Goal: Information Seeking & Learning: Learn about a topic

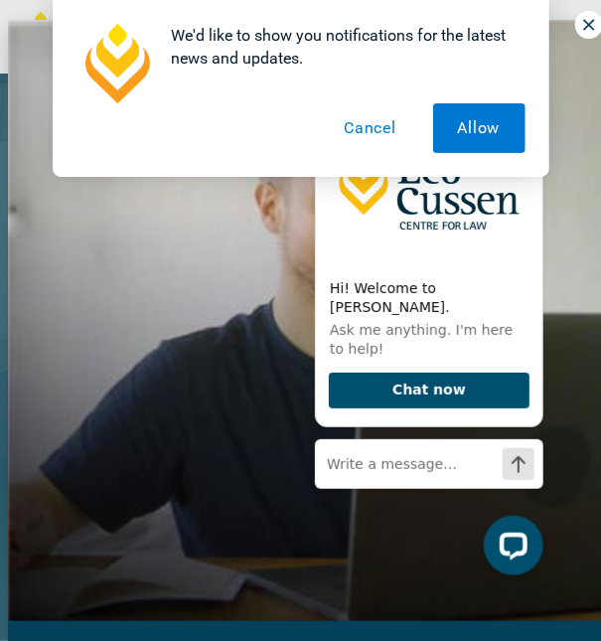
scroll to position [11, 0]
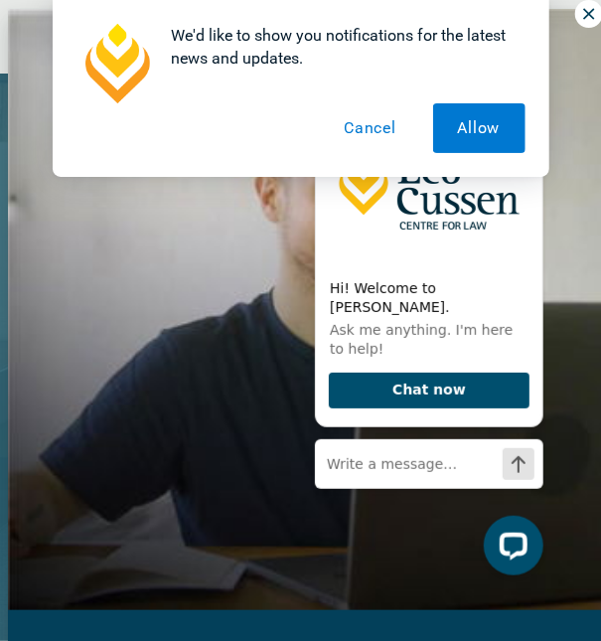
click at [364, 124] on button "Cancel" at bounding box center [370, 128] width 102 height 50
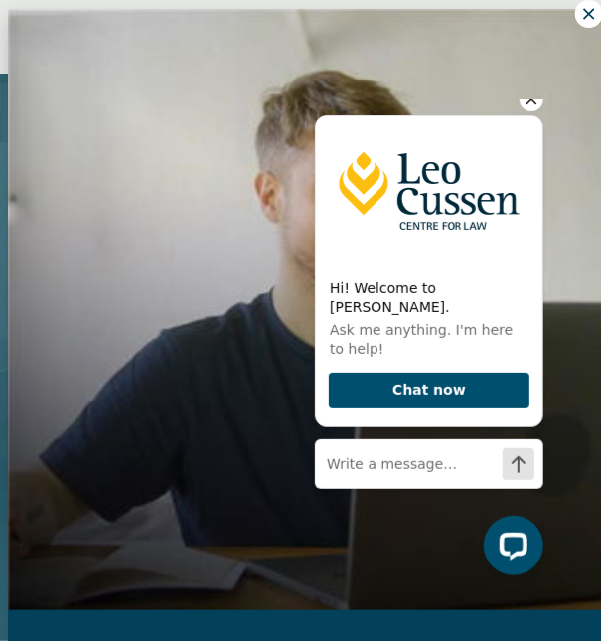
click at [531, 110] on icon "Hide greeting" at bounding box center [531, 98] width 24 height 24
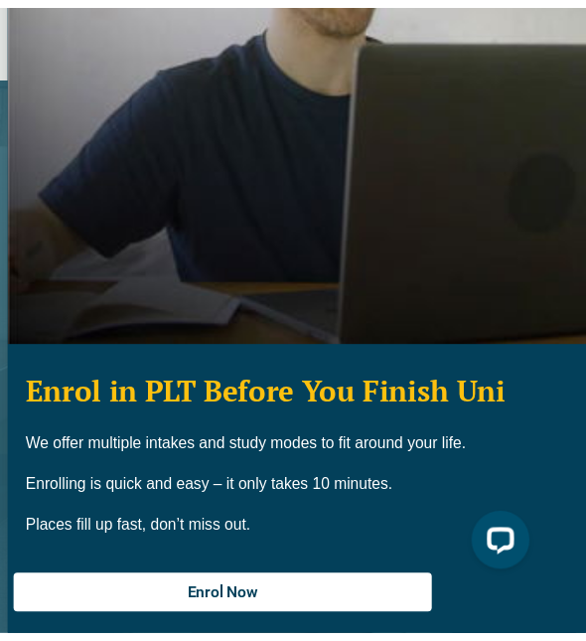
scroll to position [0, 0]
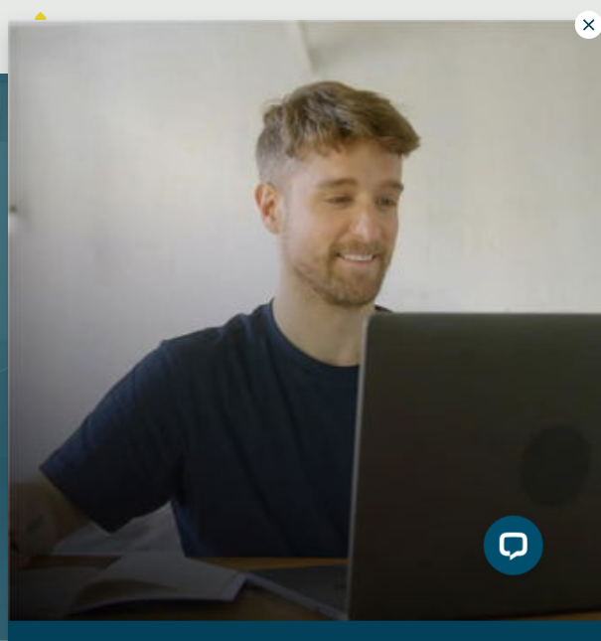
click at [575, 13] on button at bounding box center [589, 25] width 28 height 28
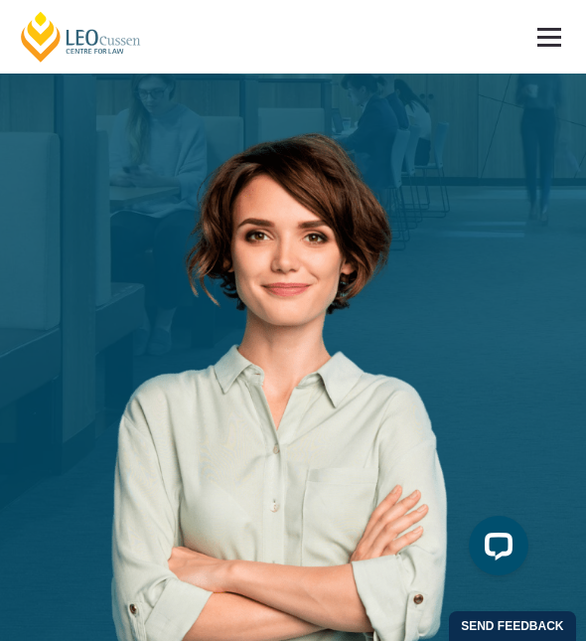
click at [531, 45] on link at bounding box center [550, 37] width 74 height 74
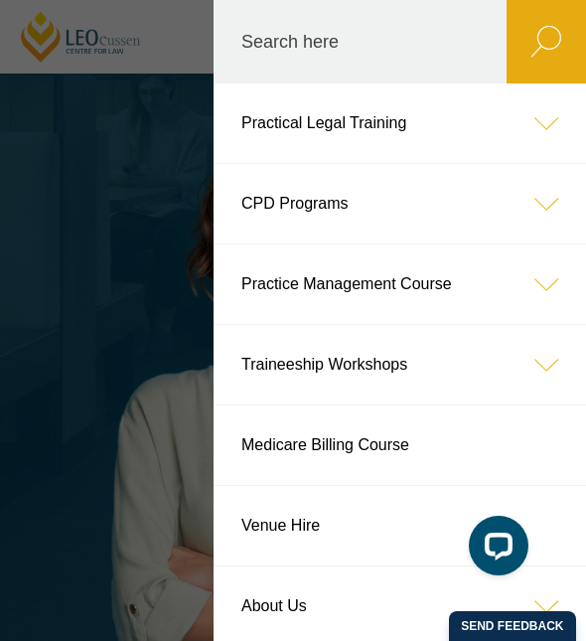
click at [383, 116] on link "Practical Legal Training" at bounding box center [400, 122] width 373 height 79
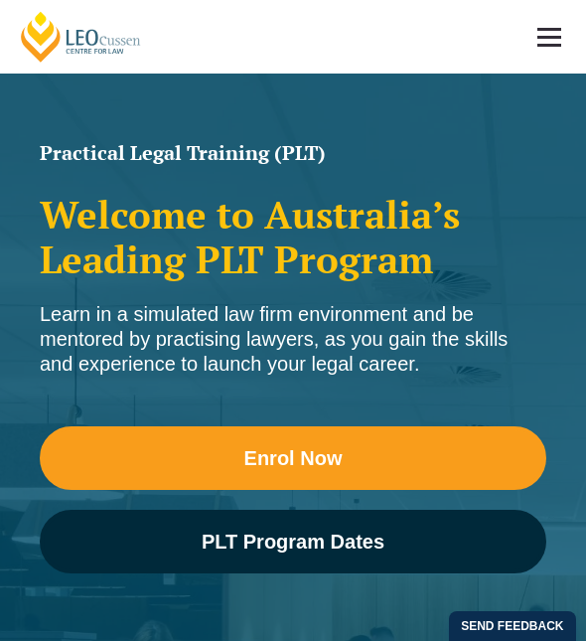
click at [558, 29] on span at bounding box center [550, 29] width 24 height 3
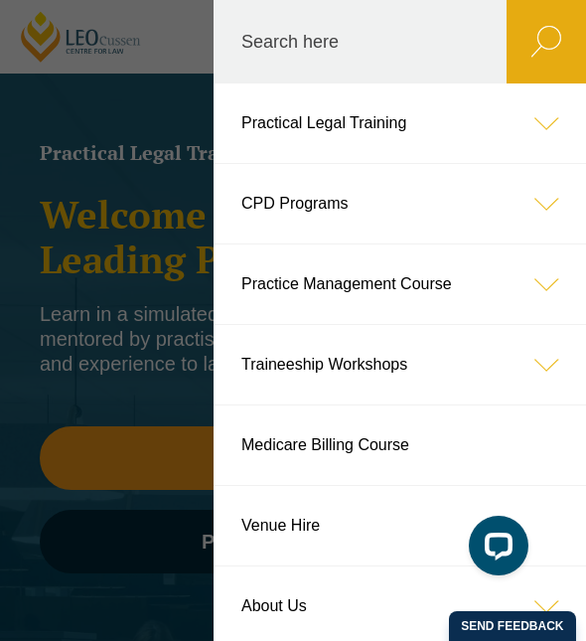
click at [542, 132] on icon at bounding box center [546, 122] width 79 height 79
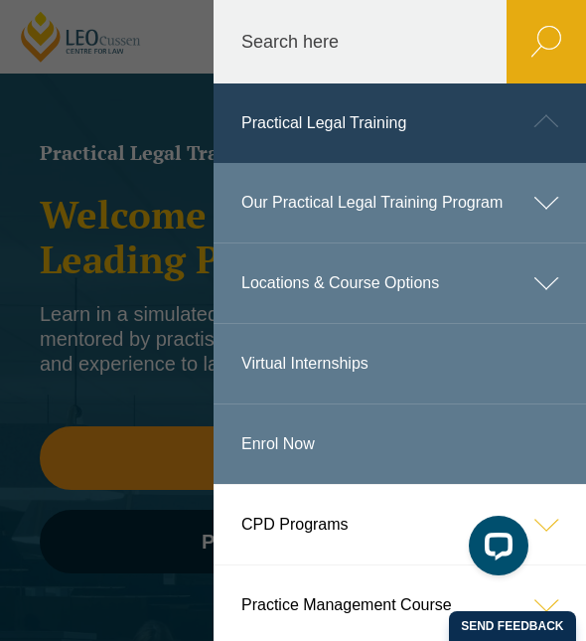
click at [527, 212] on icon at bounding box center [546, 202] width 79 height 79
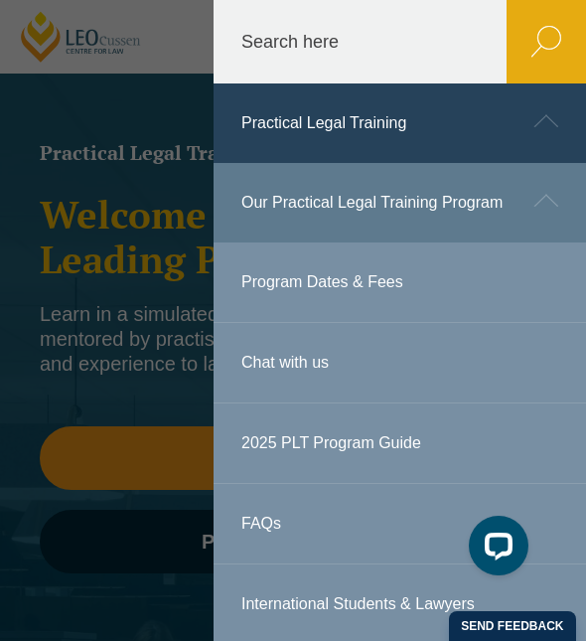
click at [380, 300] on link "Program Dates & Fees" at bounding box center [400, 281] width 373 height 79
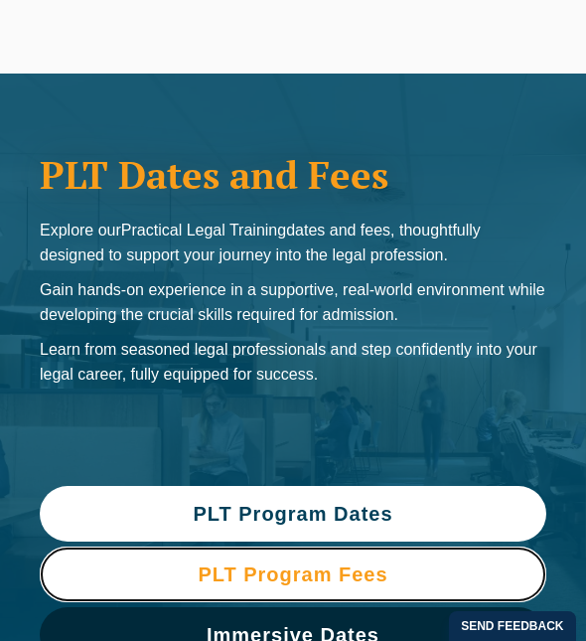
click at [310, 564] on span "PLT Program Fees" at bounding box center [293, 574] width 190 height 20
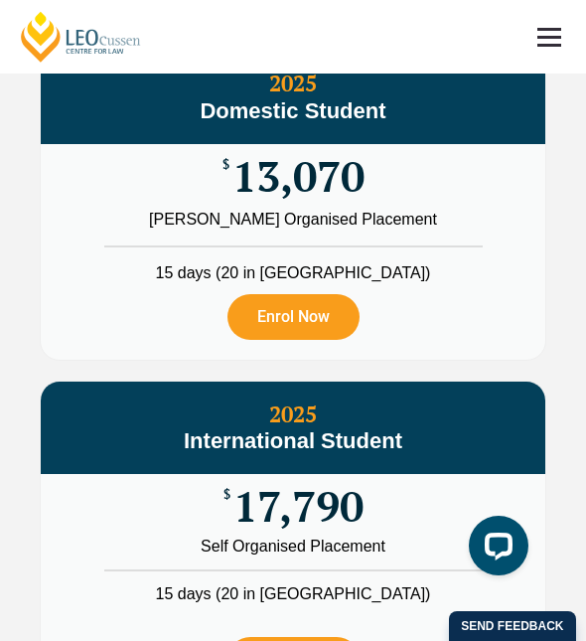
scroll to position [3459, 0]
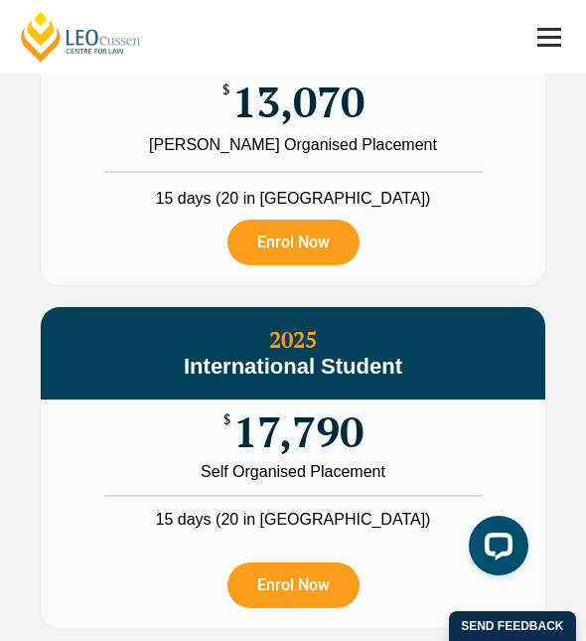
drag, startPoint x: 263, startPoint y: 273, endPoint x: 545, endPoint y: 386, distance: 302.8
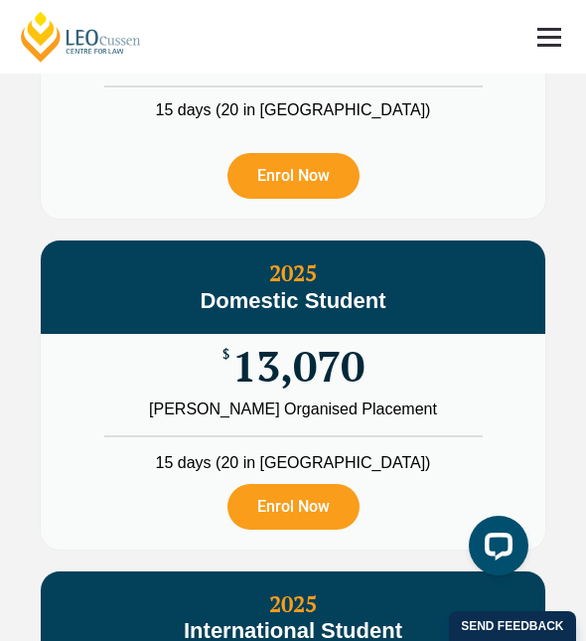
scroll to position [3196, 0]
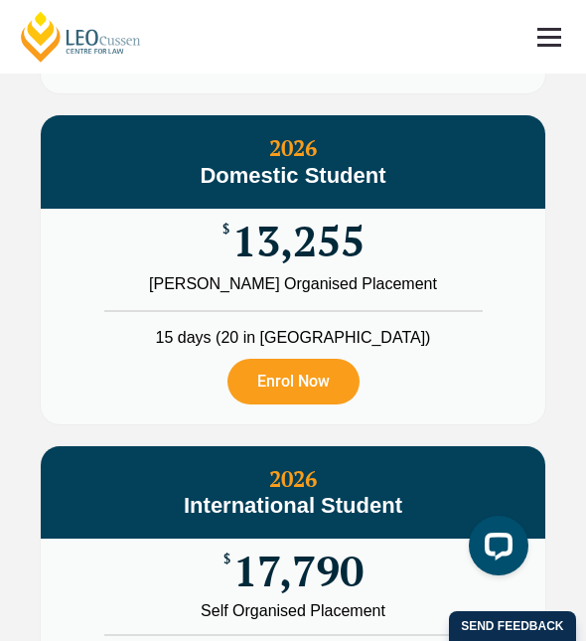
scroll to position [3321, 0]
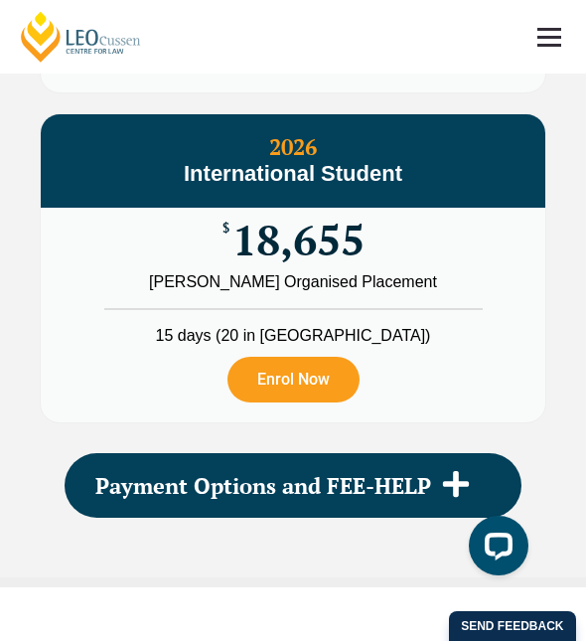
scroll to position [3996, 0]
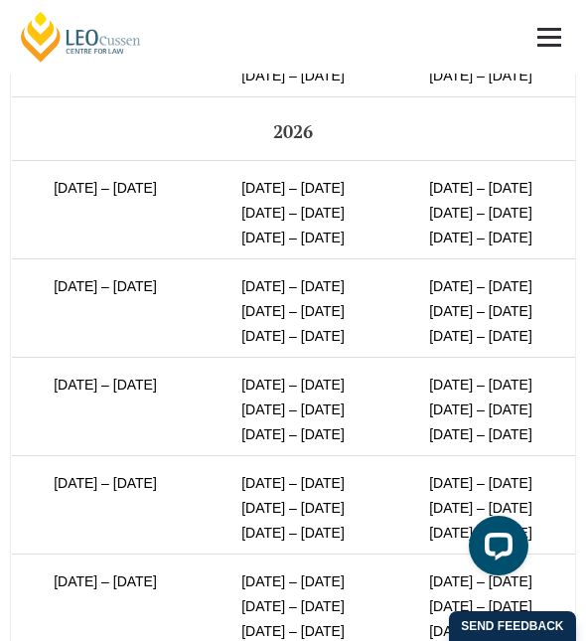
scroll to position [5127, 0]
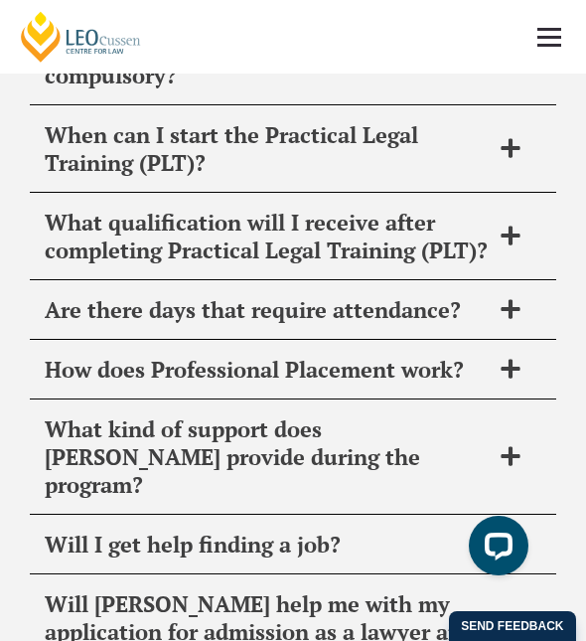
scroll to position [10035, 0]
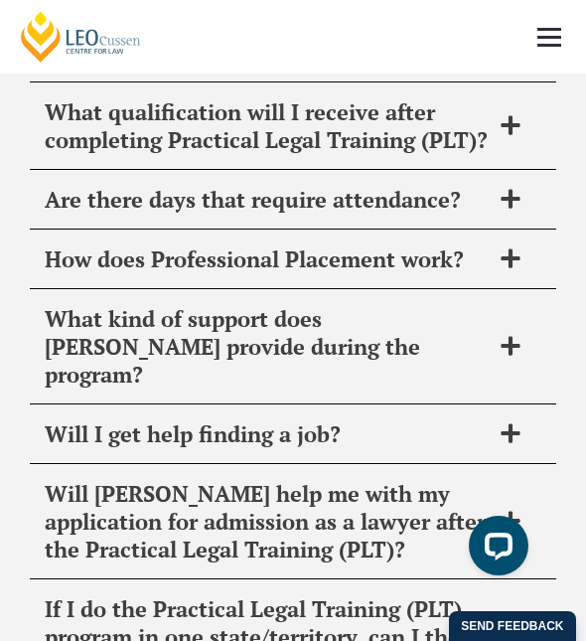
scroll to position [10367, 0]
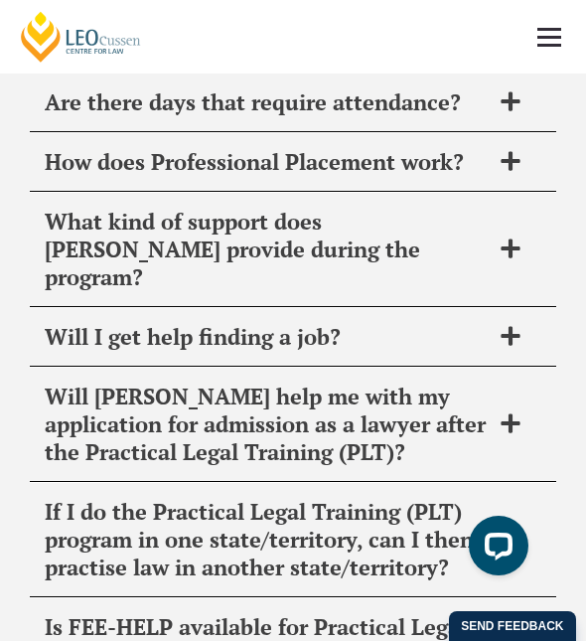
click at [161, 57] on span "What qualification will I receive after completing Practical Legal Training (PL…" at bounding box center [267, 29] width 445 height 56
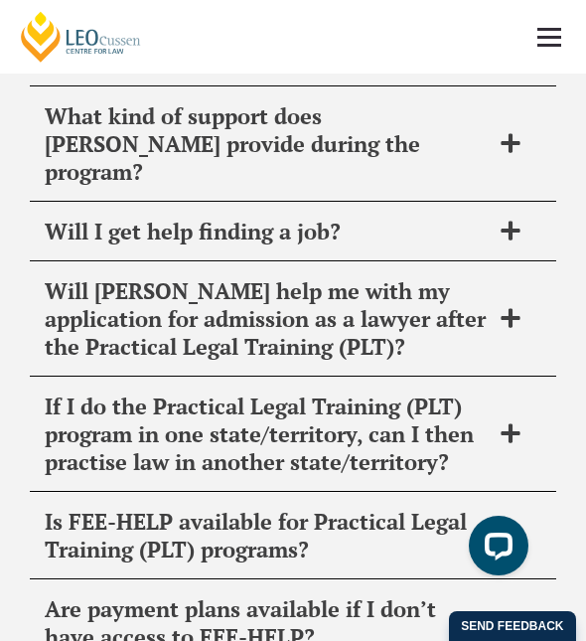
scroll to position [10418, 0]
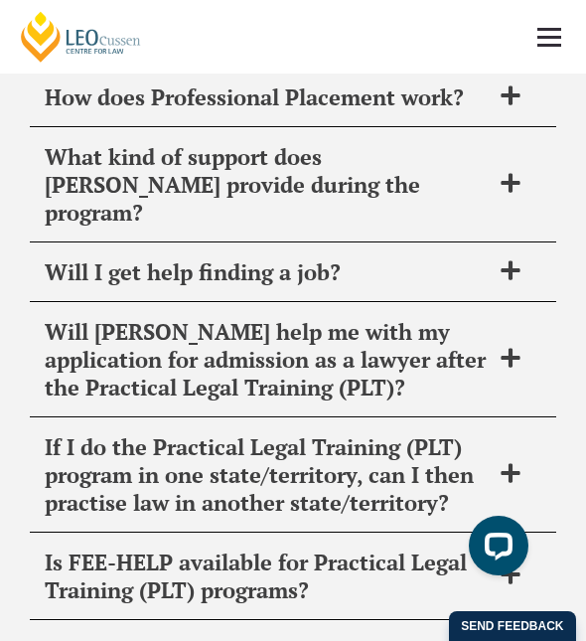
drag, startPoint x: 279, startPoint y: 359, endPoint x: 43, endPoint y: 310, distance: 241.5
copy p "The course qualifies you with a Graduate Diploma in Legal Practice (GDLP) and e…"
click at [256, 52] on span "Are there days that require attendance?" at bounding box center [267, 38] width 445 height 28
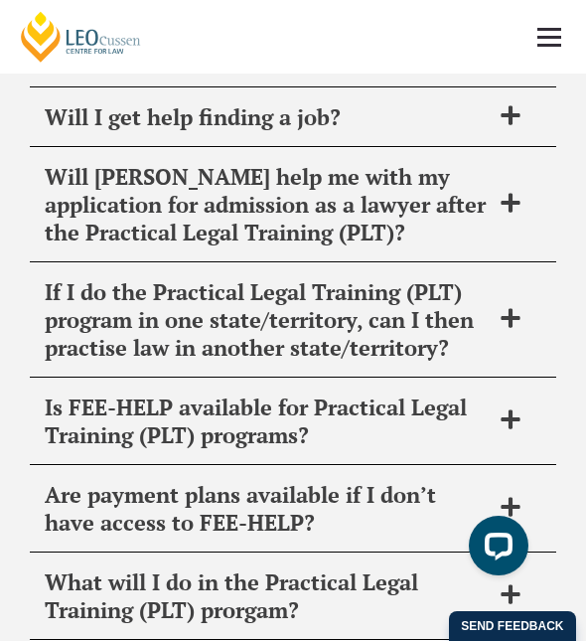
scroll to position [10858, 0]
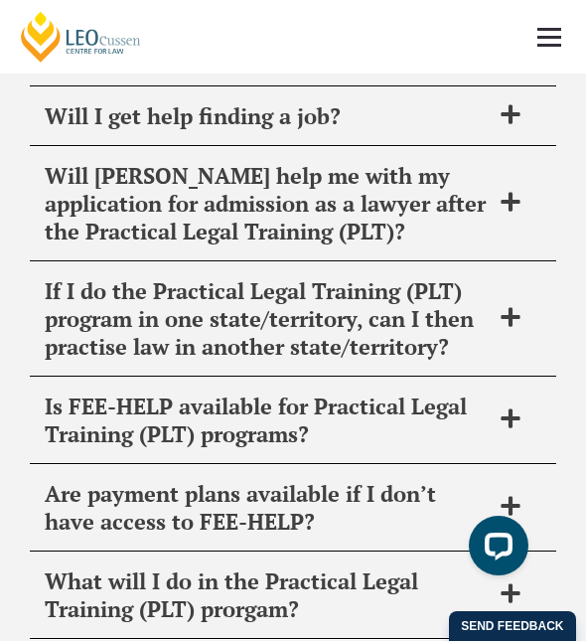
drag, startPoint x: 308, startPoint y: 406, endPoint x: 300, endPoint y: 330, distance: 76.9
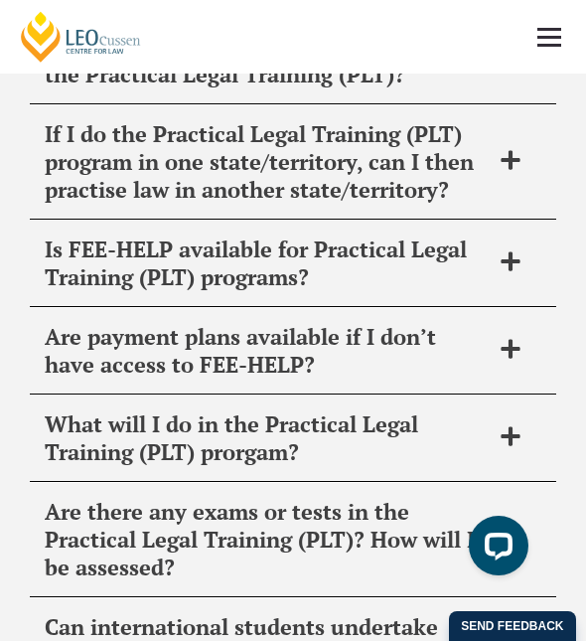
scroll to position [10755, 0]
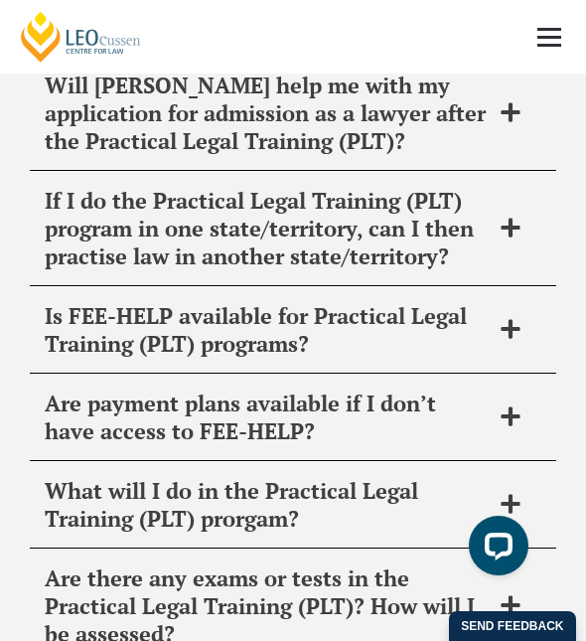
drag, startPoint x: 47, startPoint y: 170, endPoint x: 293, endPoint y: 336, distance: 297.1
copy div "From day one, you’ll be assigned a dedicated mentor who is also an experienced …"
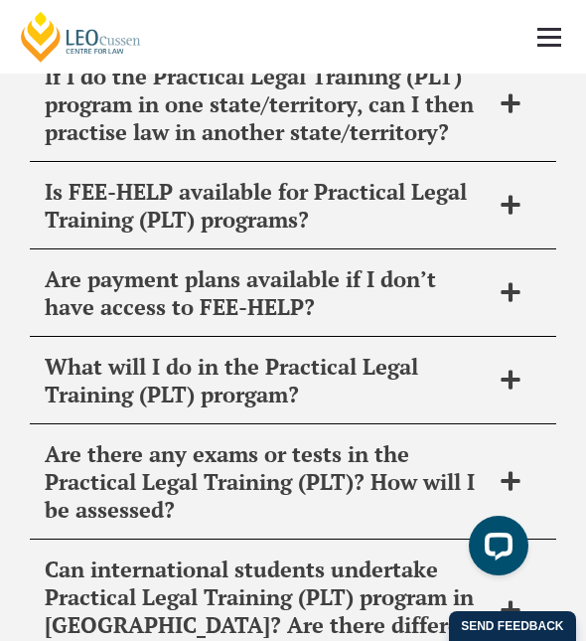
scroll to position [10894, 0]
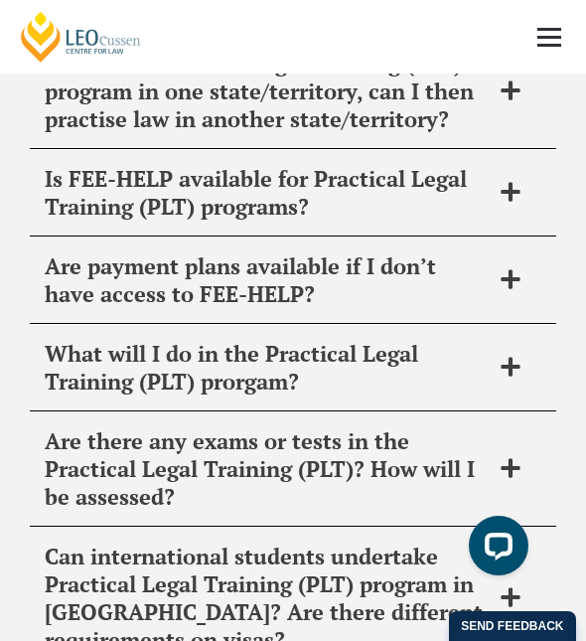
scroll to position [10835, 0]
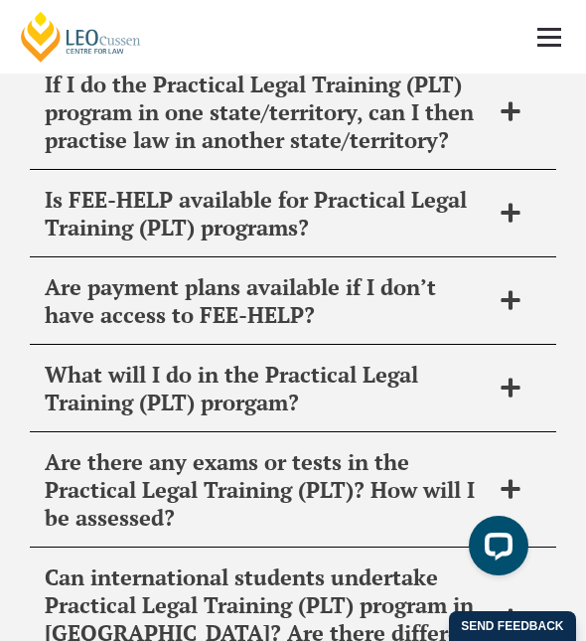
drag, startPoint x: 178, startPoint y: 154, endPoint x: 323, endPoint y: 251, distance: 174.7
copy span "access to a dedicated careers office staffed with qualified career consultants …"
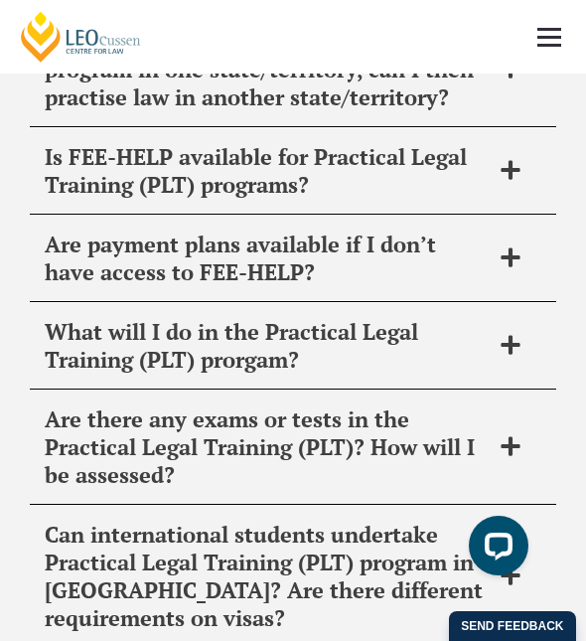
scroll to position [10878, 0]
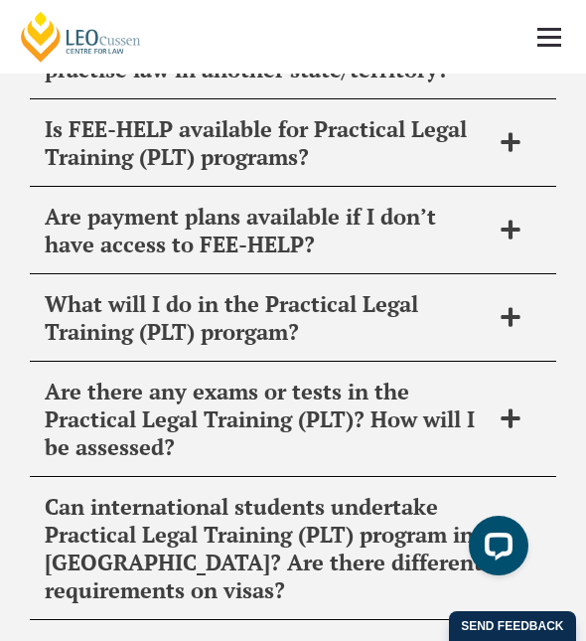
drag, startPoint x: 77, startPoint y: 222, endPoint x: 544, endPoint y: 273, distance: 469.9
copy span "Leo Cussen provides personalised admission support for every PLT student at no …"
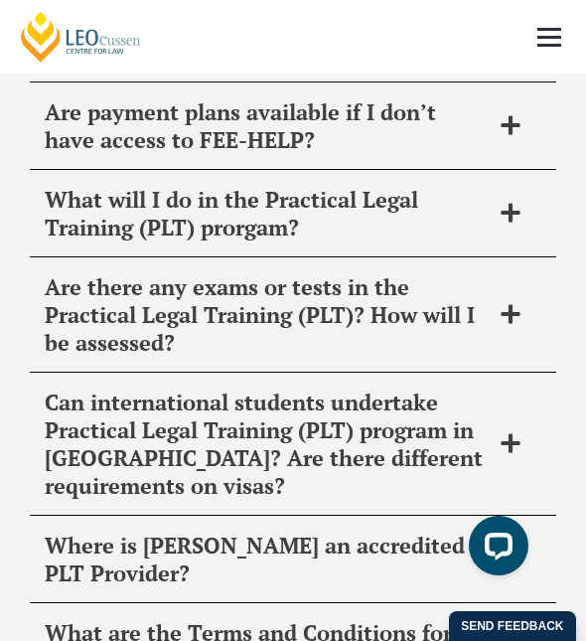
scroll to position [10988, 0]
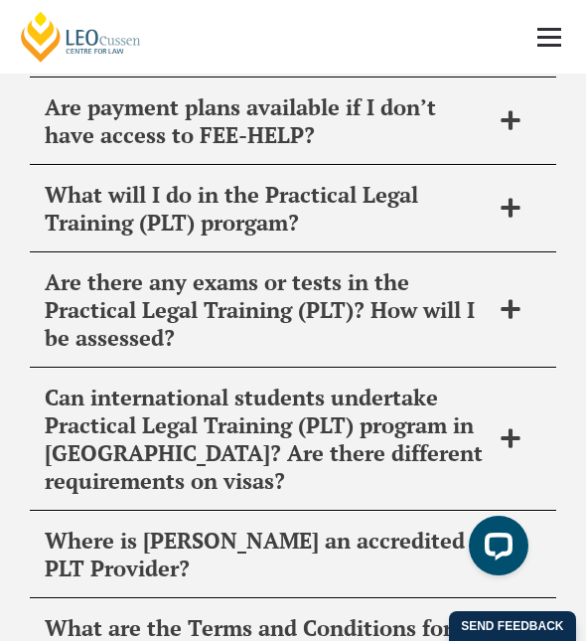
click at [334, 62] on span "Is FEE-HELP available for Practical Legal Training (PLT) programs?" at bounding box center [267, 34] width 445 height 56
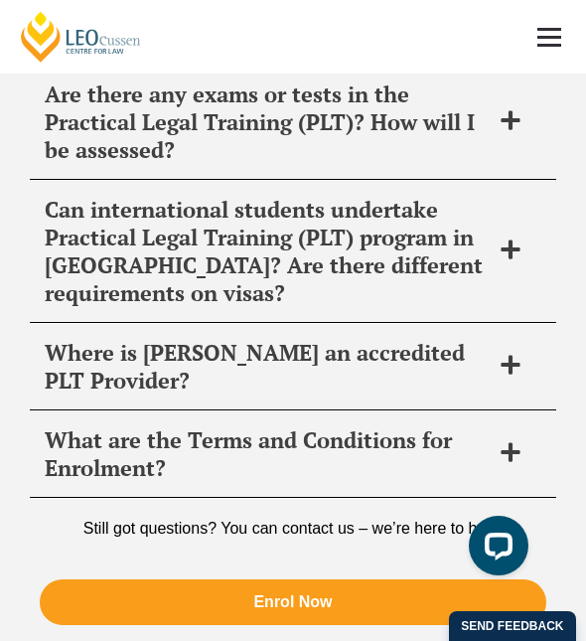
scroll to position [11126, 0]
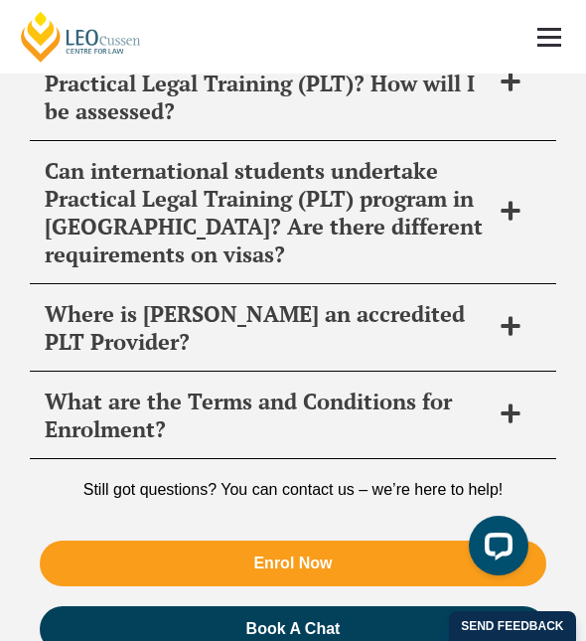
scroll to position [11162, 0]
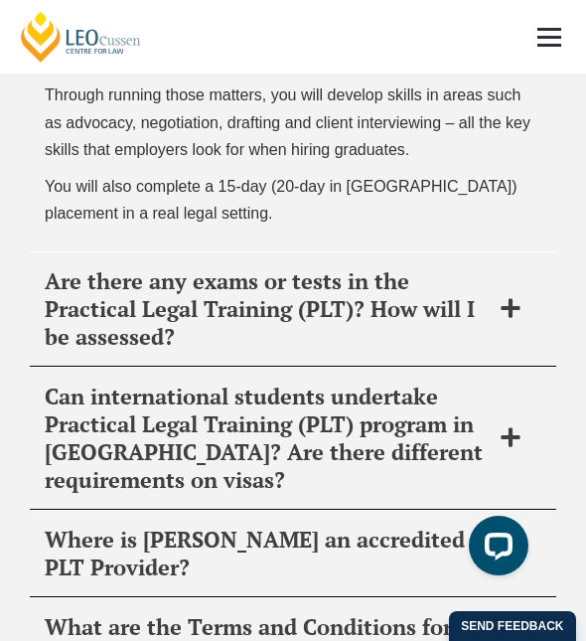
scroll to position [11623, 0]
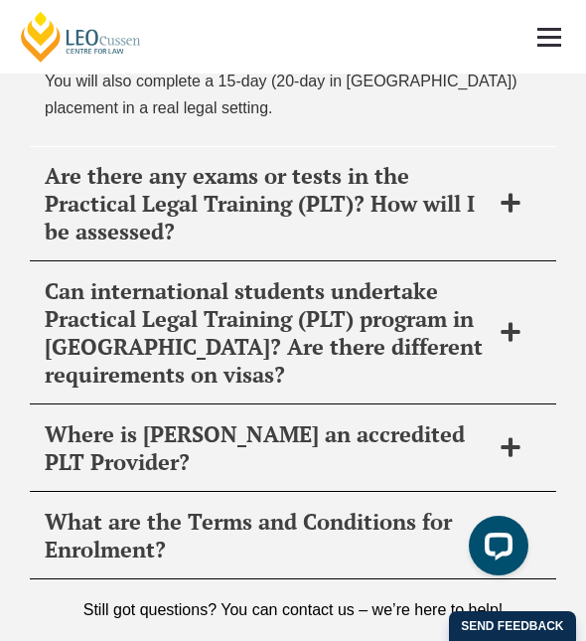
drag, startPoint x: 336, startPoint y: 438, endPoint x: 231, endPoint y: 454, distance: 106.5
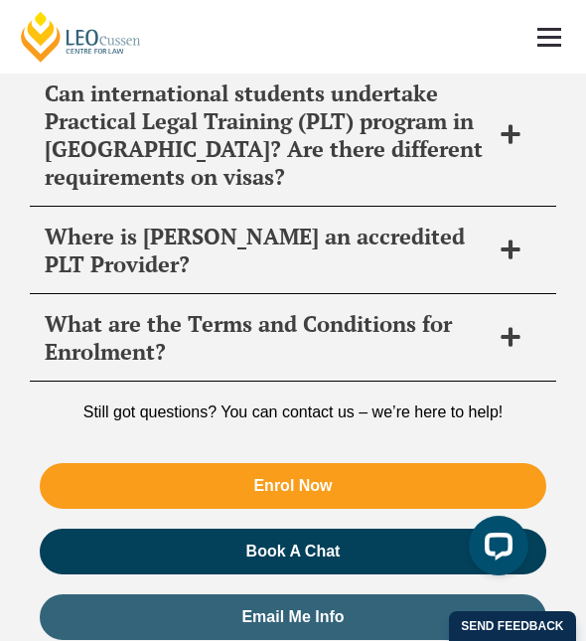
click at [216, 48] on span "Are there any exams or tests in the Practical Legal Training (PLT)? How will I …" at bounding box center [267, 5] width 445 height 83
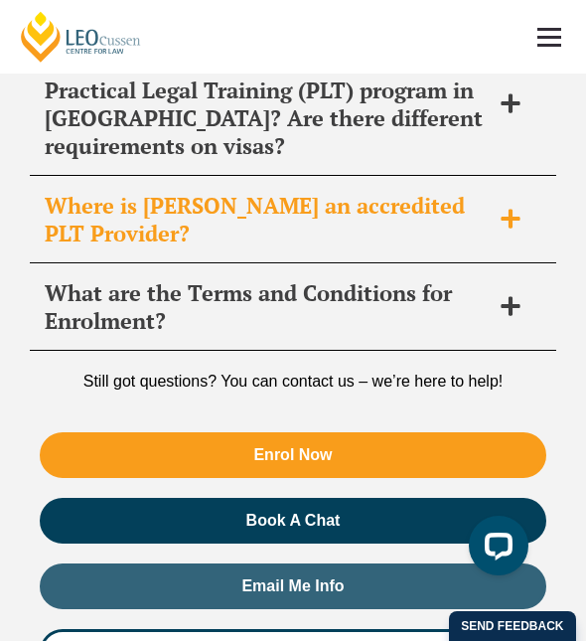
scroll to position [11358, 0]
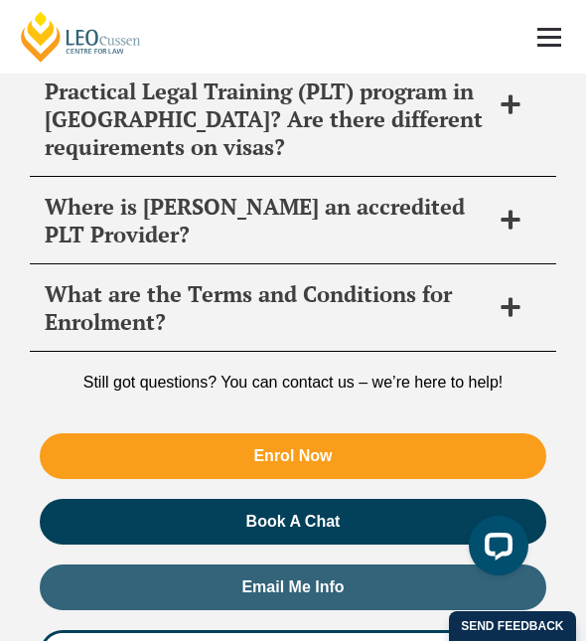
drag, startPoint x: 183, startPoint y: 349, endPoint x: 22, endPoint y: 225, distance: 203.3
copy div "No, there are no tests or exams in the Leo Cussen PLT. Our PLT reflects real-li…"
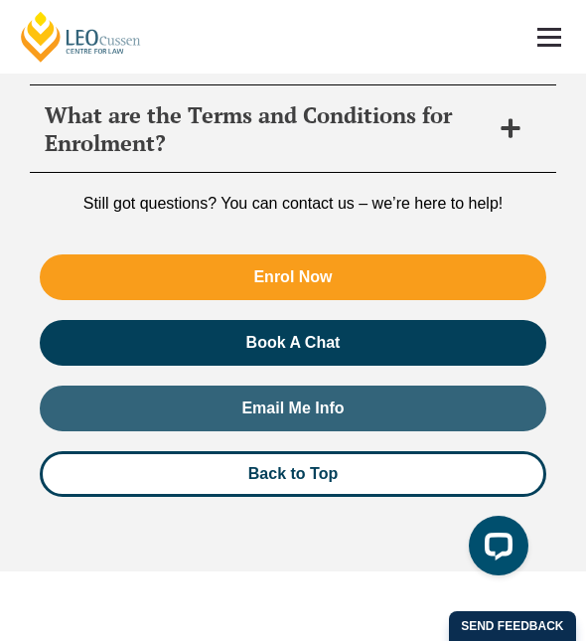
scroll to position [11538, 0]
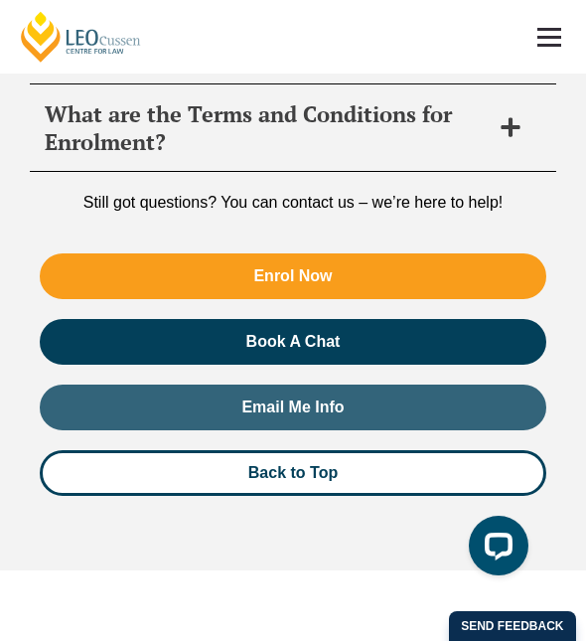
click at [321, 69] on span "Where is Leo Cussen an accredited PLT Provider?" at bounding box center [267, 41] width 445 height 56
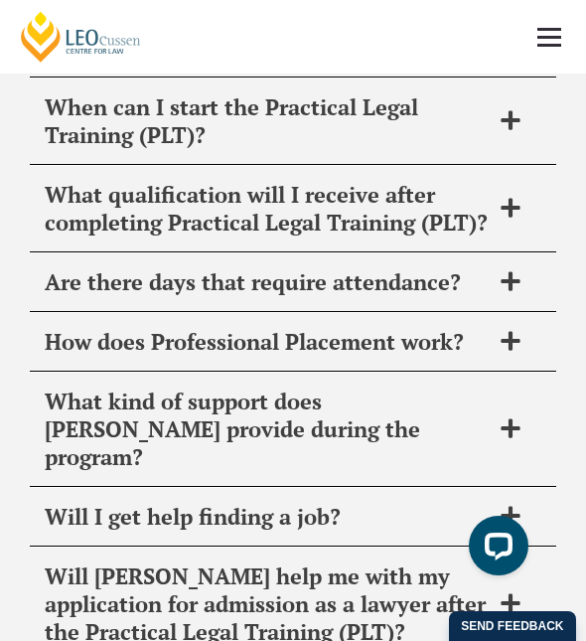
scroll to position [10053, 0]
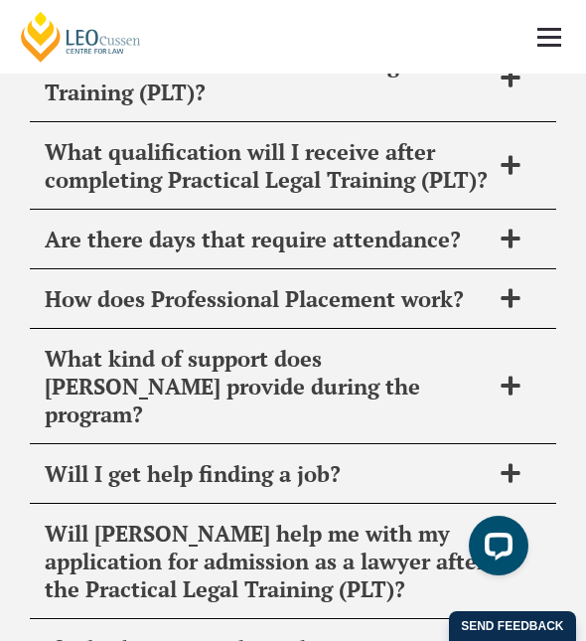
scroll to position [10329, 0]
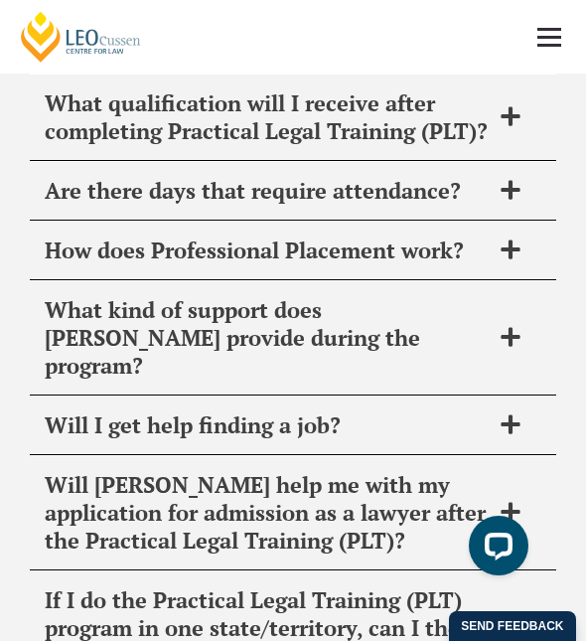
click at [211, 58] on span "When can I start the Practical Legal Training (PLT)?" at bounding box center [267, 30] width 445 height 56
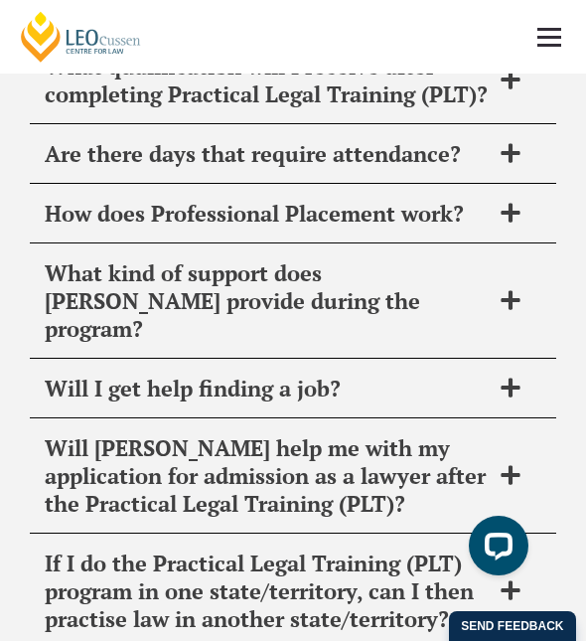
scroll to position [10418, 0]
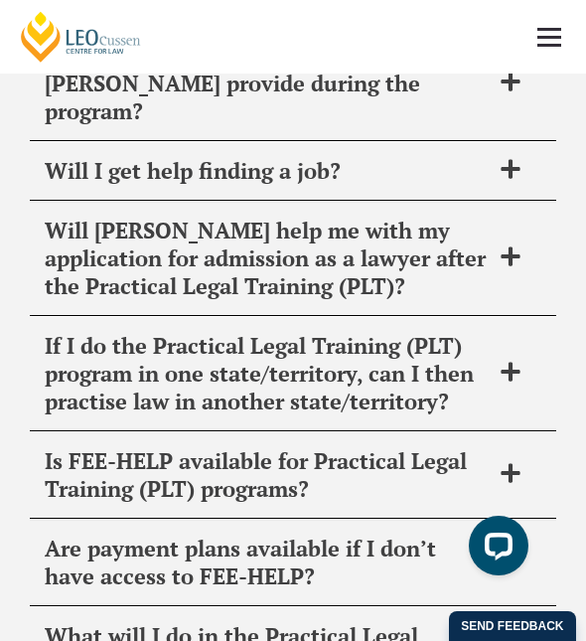
scroll to position [10522, 0]
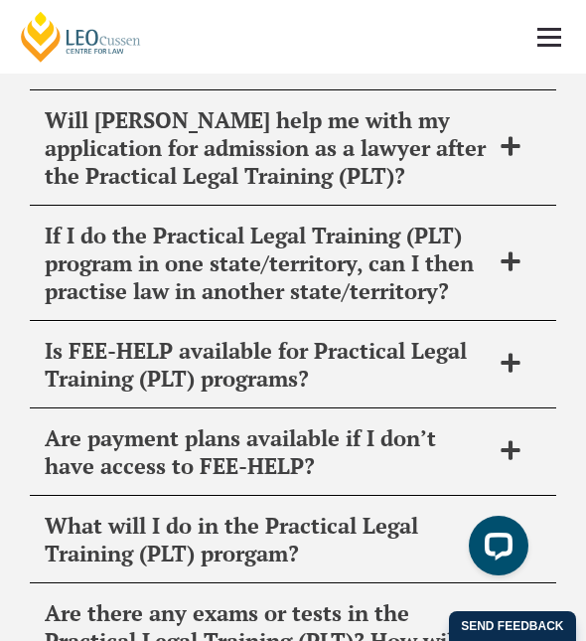
scroll to position [10752, 0]
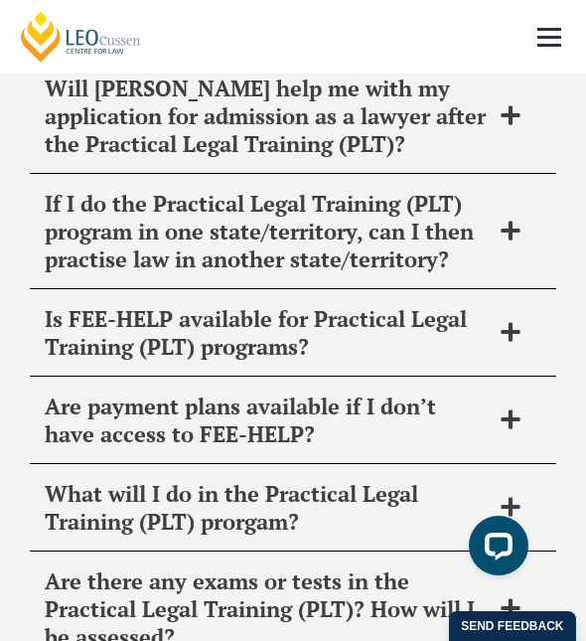
click at [250, 43] on span "Will I get help finding a job?" at bounding box center [267, 29] width 445 height 28
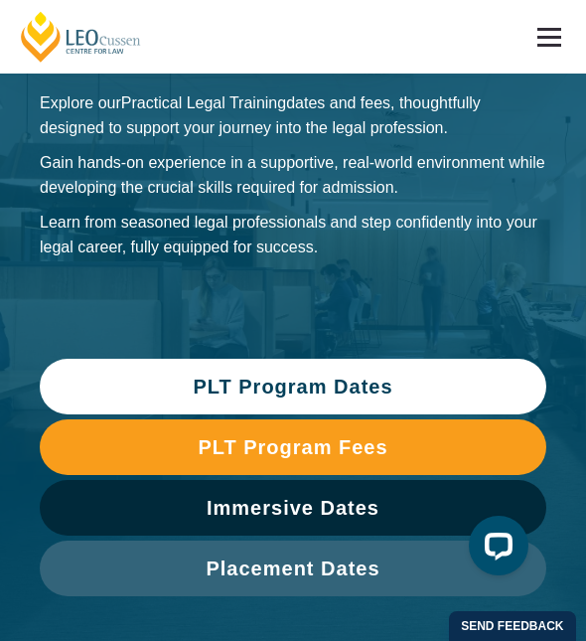
scroll to position [0, 0]
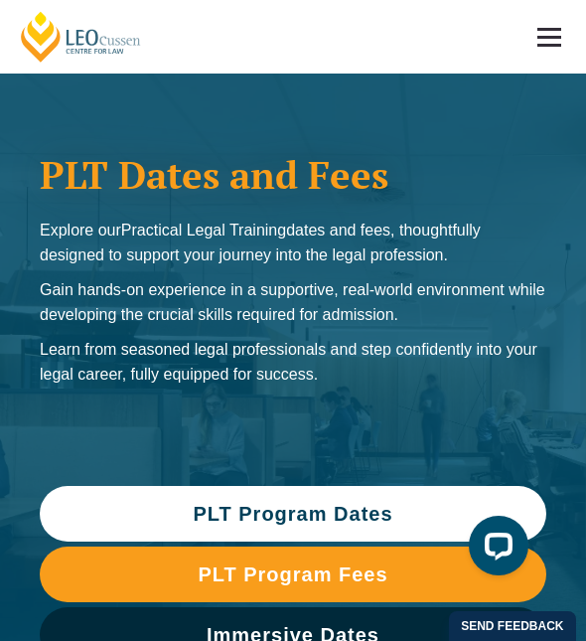
click at [545, 40] on link at bounding box center [550, 37] width 74 height 74
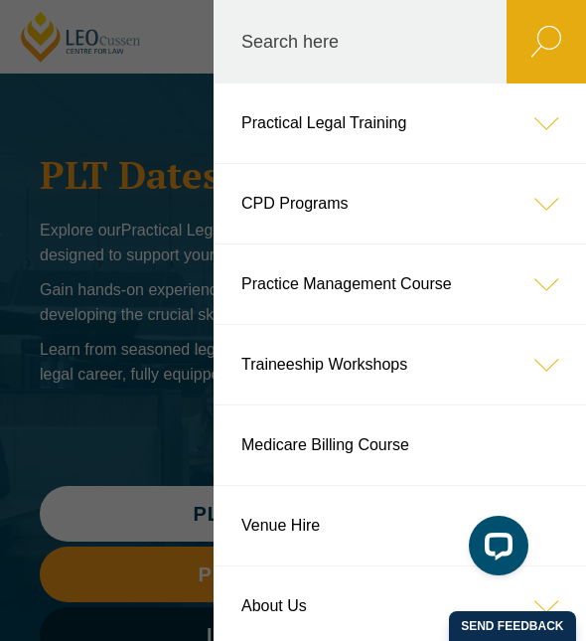
click at [541, 118] on icon at bounding box center [546, 122] width 79 height 79
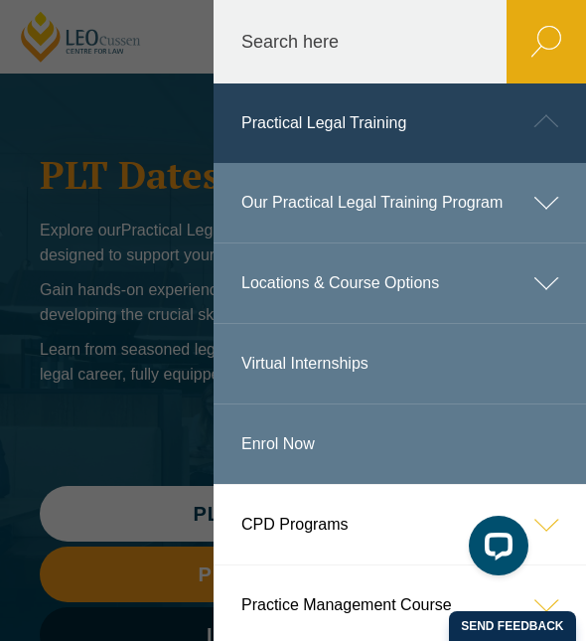
click at [517, 308] on icon at bounding box center [546, 282] width 79 height 79
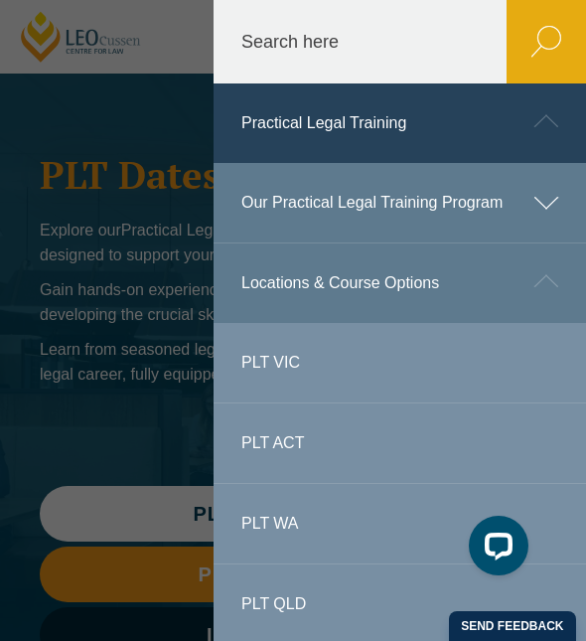
click at [279, 379] on link "PLT VIC" at bounding box center [400, 362] width 373 height 79
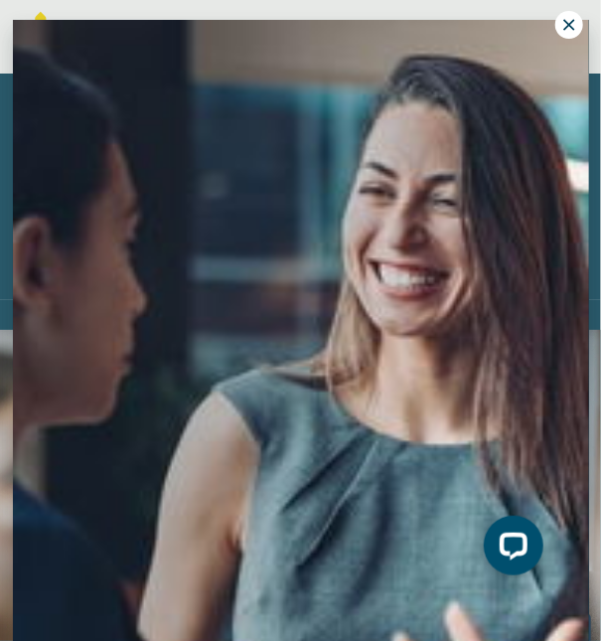
click at [566, 20] on icon at bounding box center [569, 25] width 18 height 18
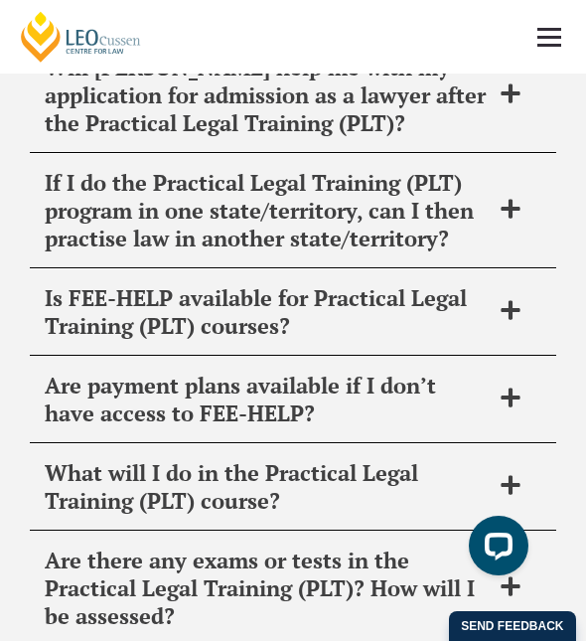
scroll to position [17791, 0]
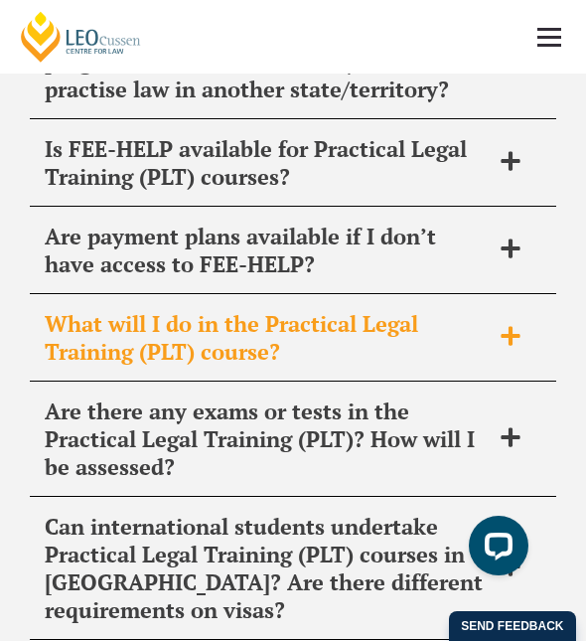
click at [248, 310] on h2 "What will I do in the Practical Legal Training (PLT) course?" at bounding box center [267, 338] width 445 height 56
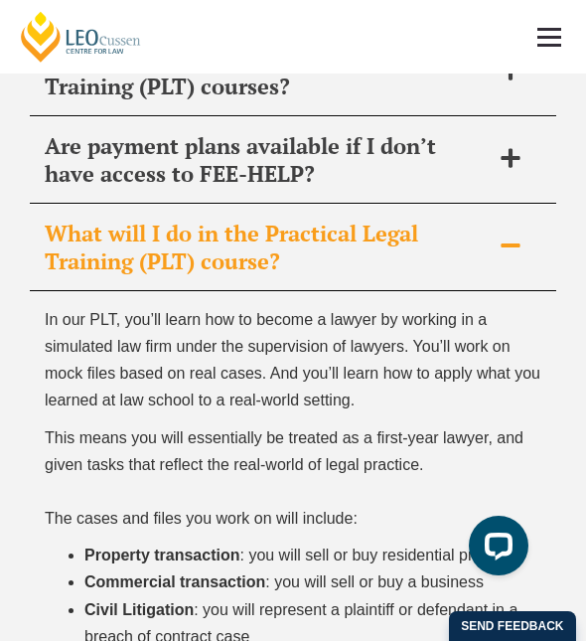
scroll to position [17882, 0]
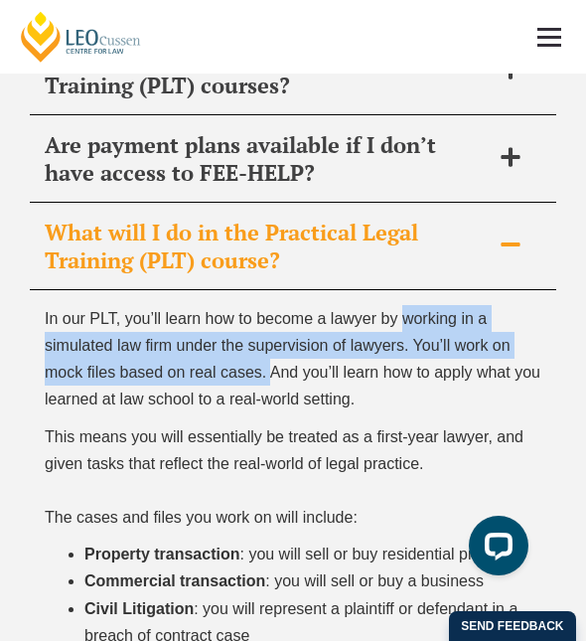
drag, startPoint x: 403, startPoint y: 114, endPoint x: 270, endPoint y: 157, distance: 139.8
click at [270, 310] on span "In our PLT, you’ll learn how to become a lawyer by working in a simulated law f…" at bounding box center [293, 359] width 496 height 98
copy span "working in a simulated law firm under the supervision of lawyers. You’ll work o…"
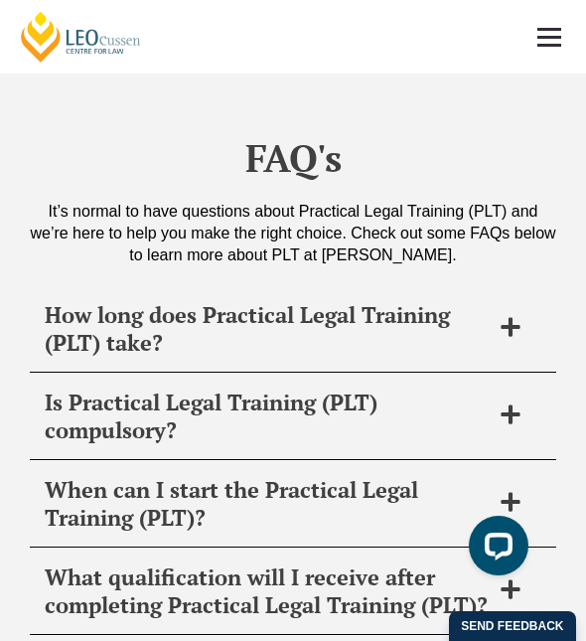
scroll to position [16750, 0]
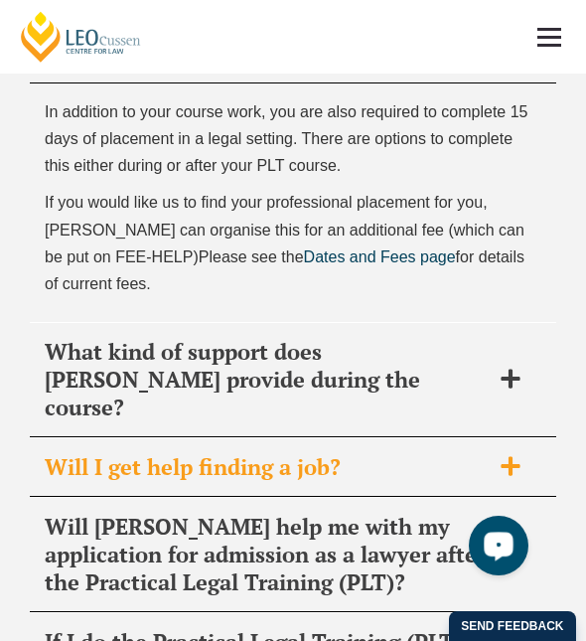
scroll to position [17564, 0]
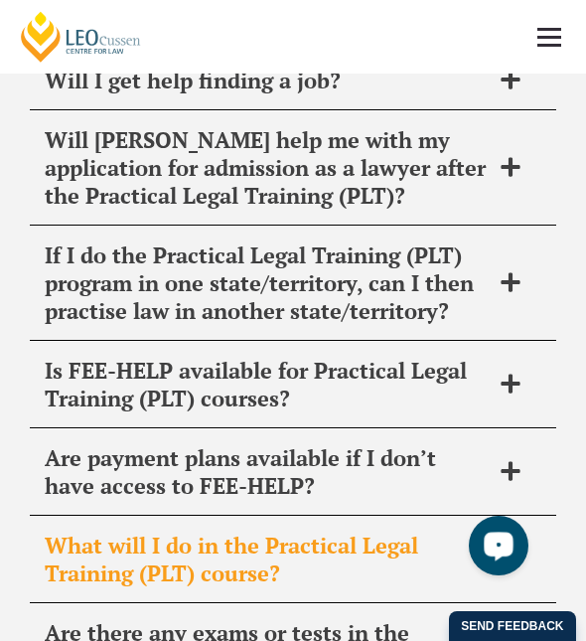
click at [276, 532] on h2 "What will I do in the Practical Legal Training (PLT) course?" at bounding box center [267, 560] width 445 height 56
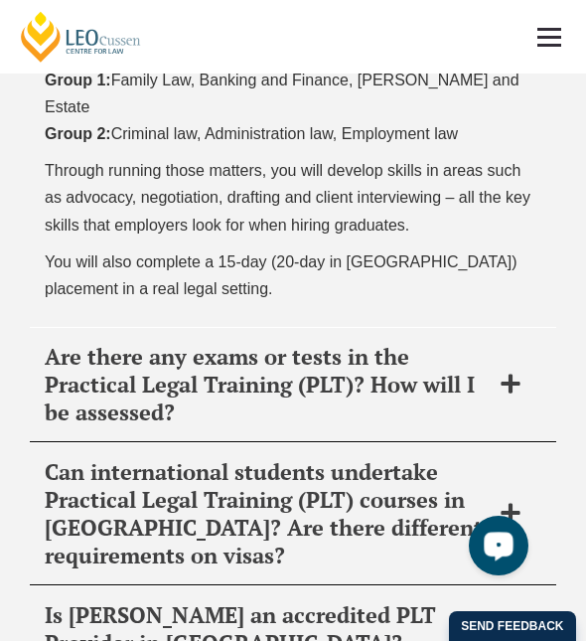
scroll to position [18557, 0]
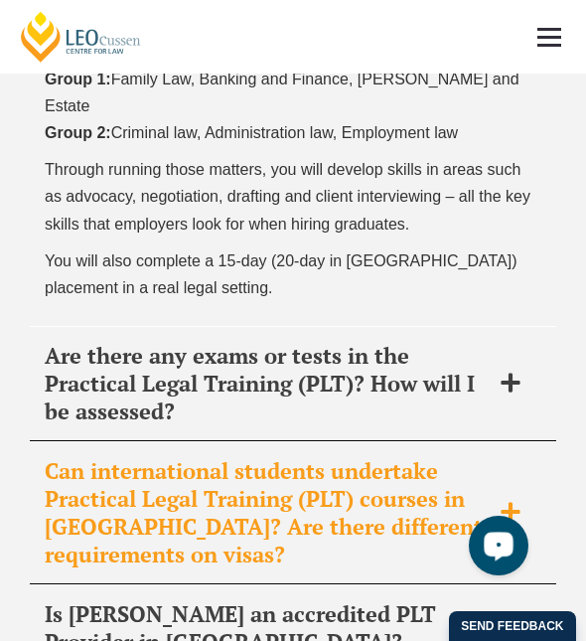
click at [272, 457] on h2 "Can international students undertake Practical Legal Training (PLT) courses in …" at bounding box center [267, 512] width 445 height 111
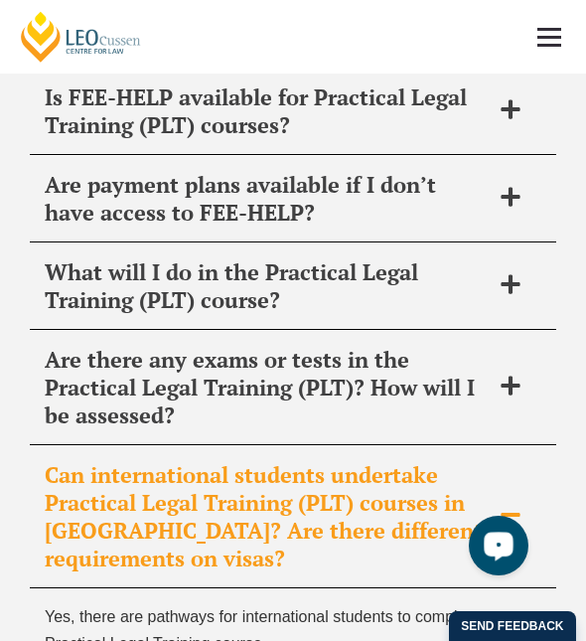
scroll to position [17841, 0]
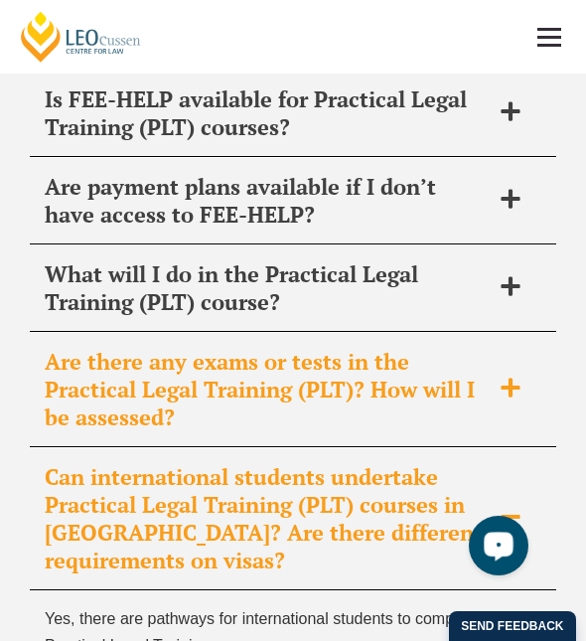
click at [316, 348] on h2 "Are there any exams or tests in the Practical Legal Training (PLT)? How will I …" at bounding box center [267, 389] width 445 height 83
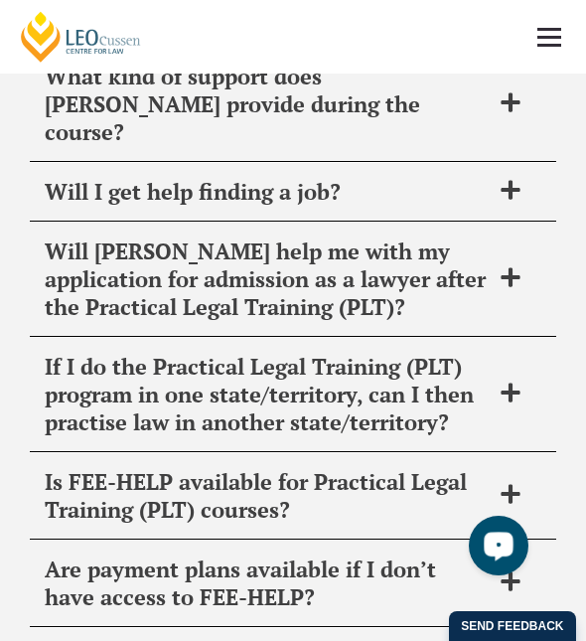
scroll to position [17457, 0]
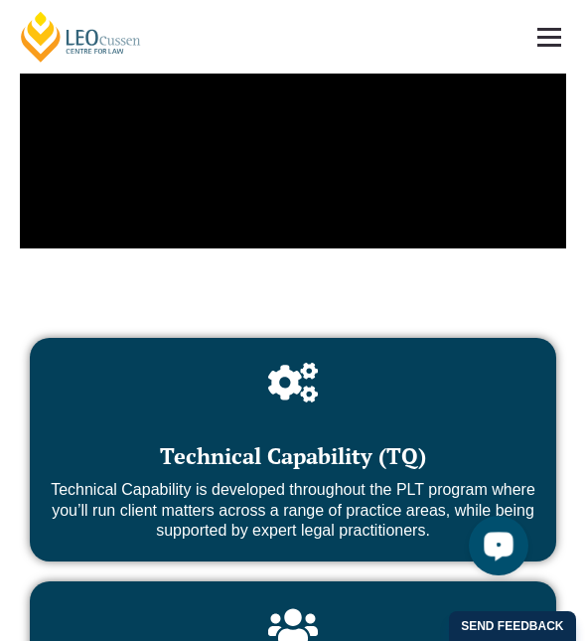
scroll to position [13063, 0]
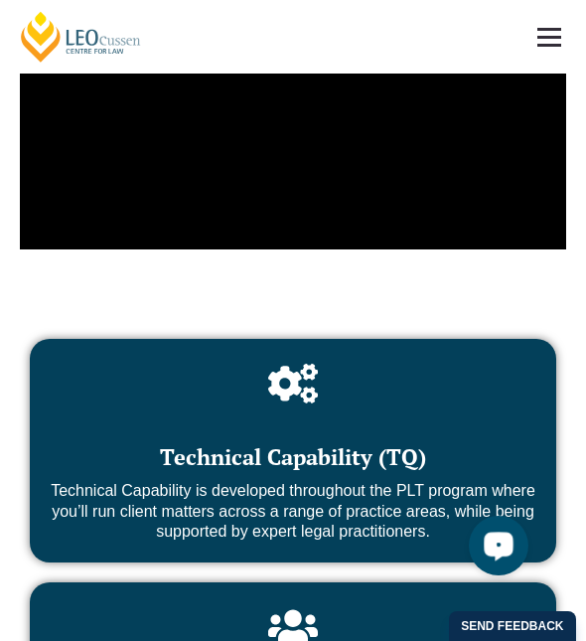
drag, startPoint x: 51, startPoint y: 380, endPoint x: 465, endPoint y: 421, distance: 416.5
click at [465, 481] on p "Technical Capability is developed throughout the PLT program where you’ll run c…" at bounding box center [293, 512] width 487 height 62
copy p "Technical Capability is developed throughout the PLT program where you’ll run c…"
click at [354, 440] on div "Technical Capability (TQ) Technical Capability is developed throughout the PLT …" at bounding box center [293, 451] width 527 height 224
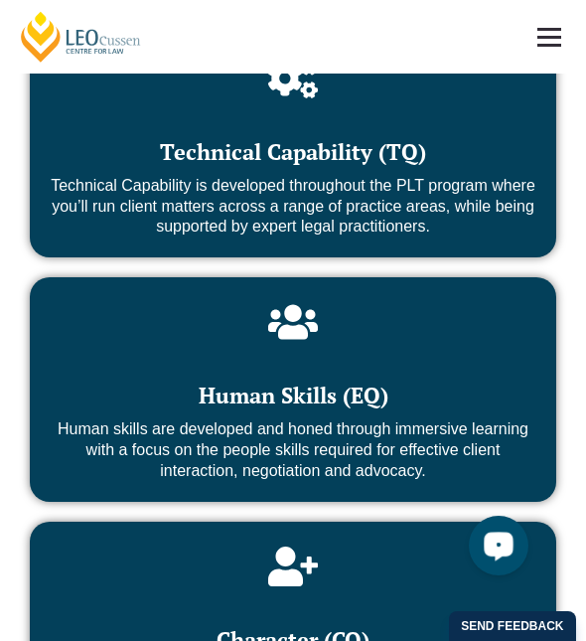
scroll to position [13369, 0]
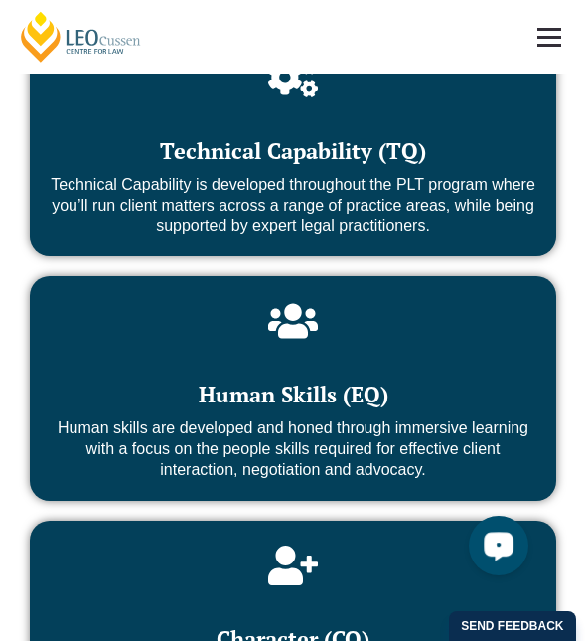
drag, startPoint x: 53, startPoint y: 316, endPoint x: 437, endPoint y: 369, distance: 388.2
click at [437, 418] on p "Human skills are developed and honed through immersive learning with a focus on…" at bounding box center [293, 449] width 487 height 62
copy p "Human skills are developed and honed through immersive learning with a focus on…"
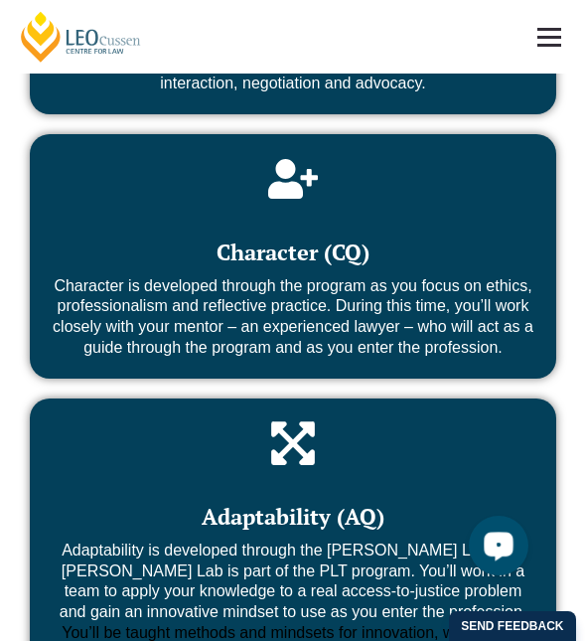
scroll to position [13756, 0]
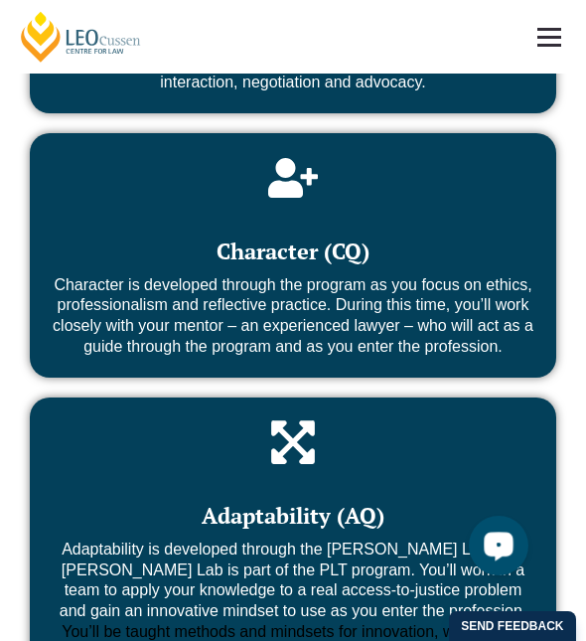
click at [247, 275] on p "Character is developed through the program as you focus on ethics, professional…" at bounding box center [293, 316] width 487 height 82
drag, startPoint x: 55, startPoint y: 172, endPoint x: 509, endPoint y: 244, distance: 459.9
click at [509, 275] on p "Character is developed through the program as you focus on ethics, professional…" at bounding box center [293, 316] width 487 height 82
copy p "Character is developed through the program as you focus on ethics, professional…"
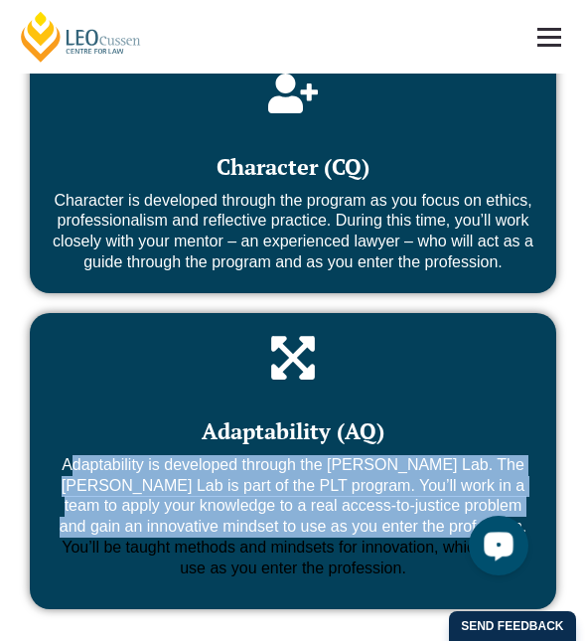
drag, startPoint x: 71, startPoint y: 353, endPoint x: 479, endPoint y: 415, distance: 413.2
click at [479, 455] on p "Adaptability is developed through the Leo Justice Lab. The Leo Justice Lab is p…" at bounding box center [293, 496] width 487 height 82
copy p "Adaptability is developed through the Leo Justice Lab. The Leo Justice Lab is p…"
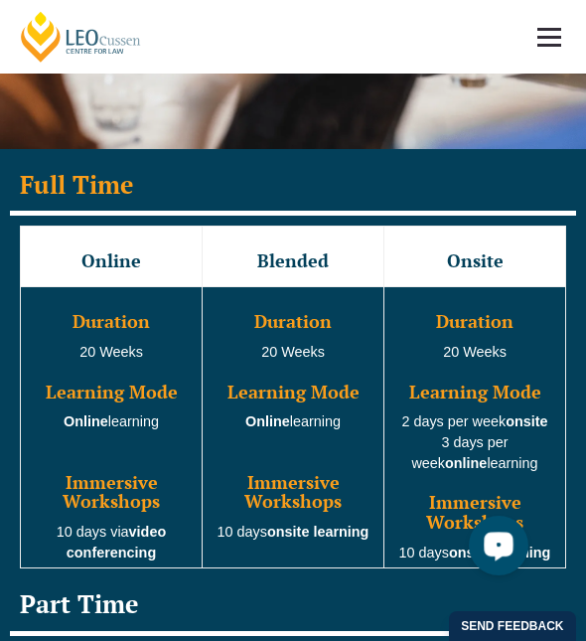
scroll to position [2900, 0]
click at [94, 315] on td "Duration 20 Weeks Learning Mode Online learning Immersive Workshops 10 days via…" at bounding box center [112, 427] width 182 height 281
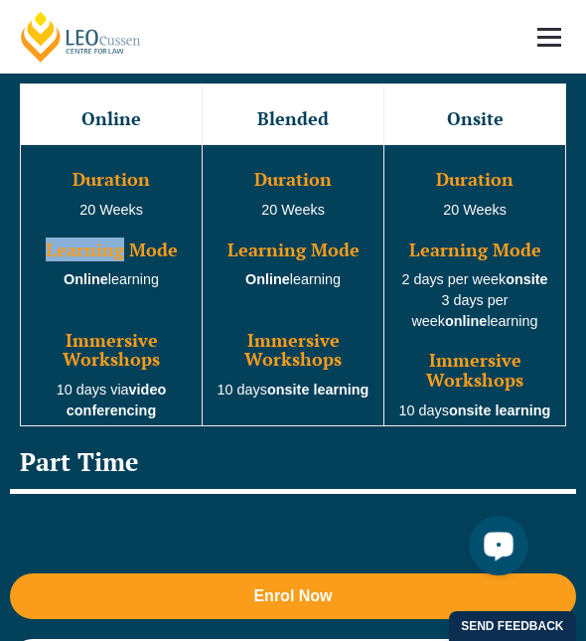
scroll to position [3205, 0]
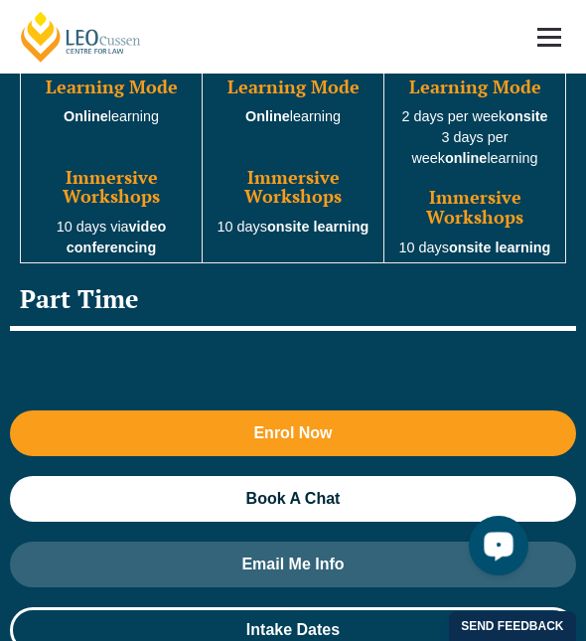
click at [88, 273] on div "Part Time" at bounding box center [293, 302] width 566 height 58
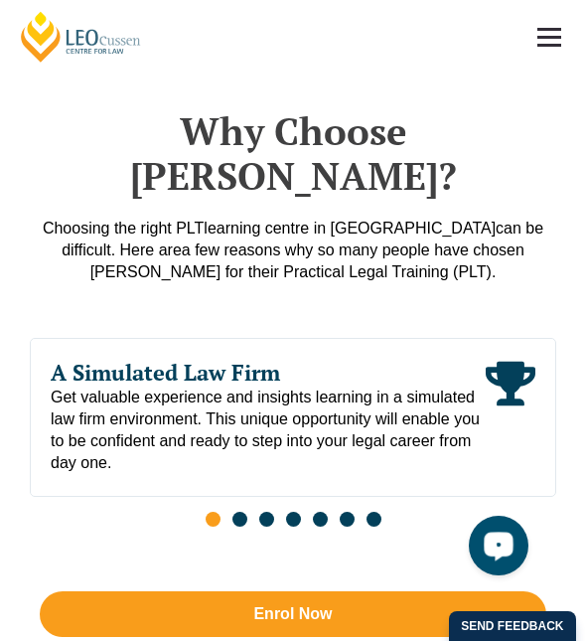
scroll to position [1383, 0]
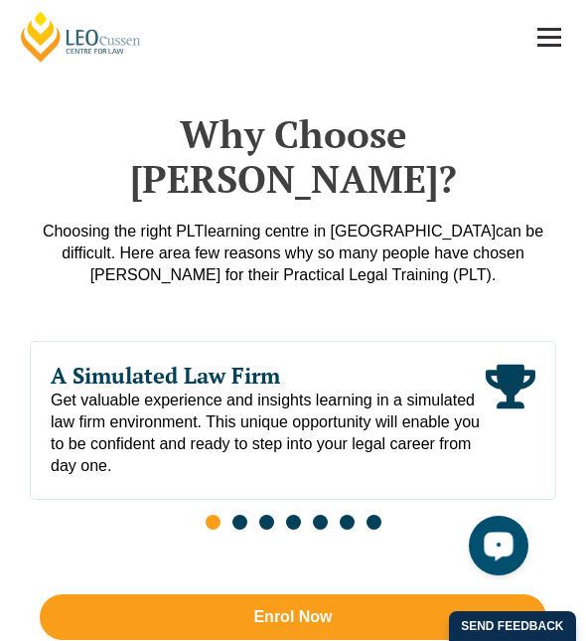
click at [62, 21] on link "[PERSON_NAME] Centre for Law" at bounding box center [81, 37] width 126 height 54
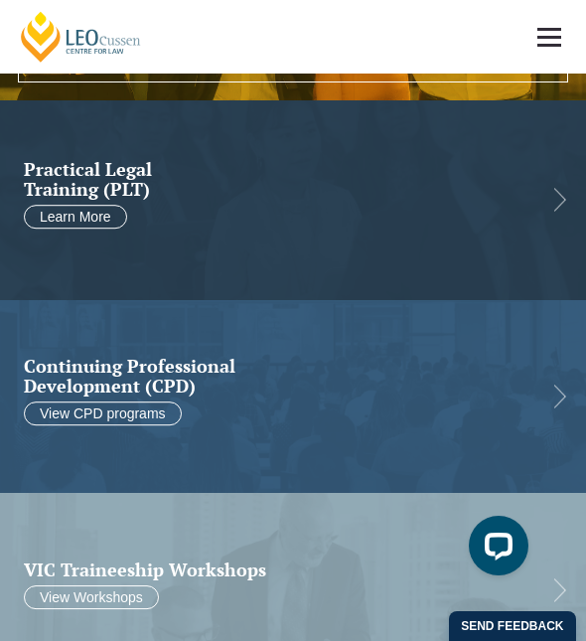
scroll to position [575, 0]
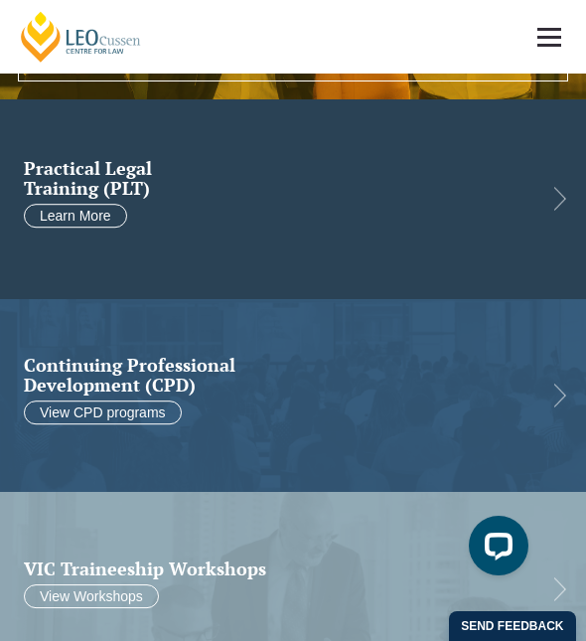
click at [388, 196] on h2 "Practical Legal Training (PLT)" at bounding box center [277, 179] width 507 height 40
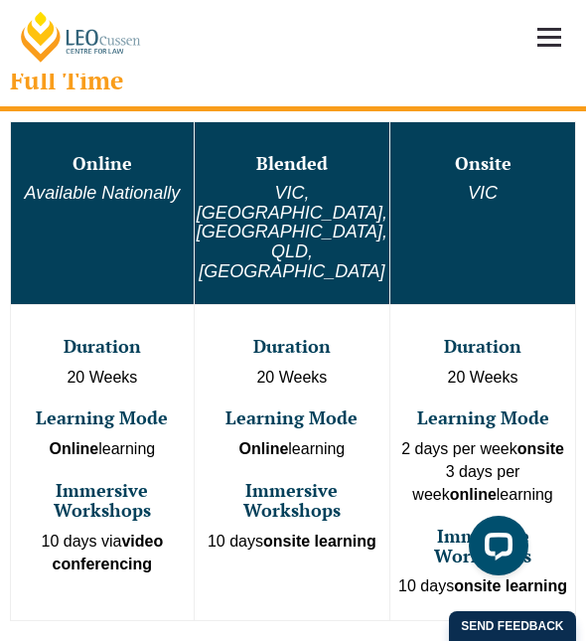
scroll to position [1519, 0]
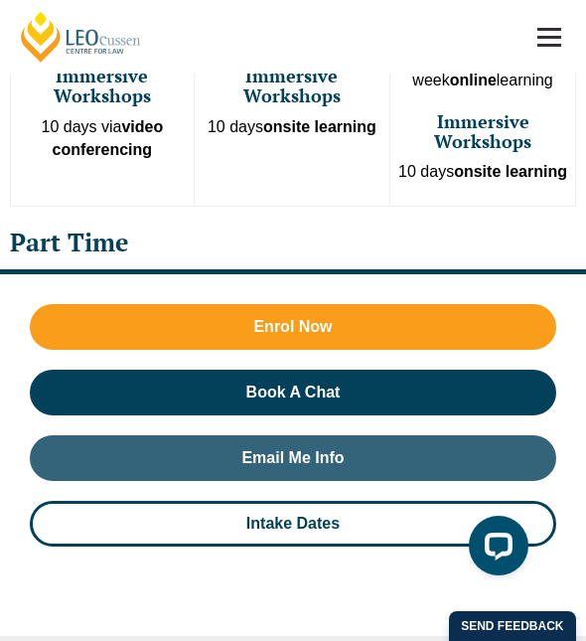
click at [78, 217] on div "Part Time" at bounding box center [293, 246] width 586 height 58
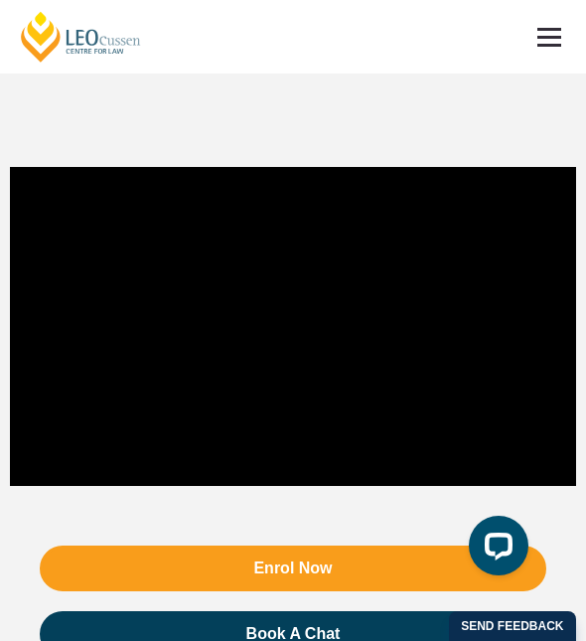
scroll to position [2589, 0]
